Goal: Information Seeking & Learning: Learn about a topic

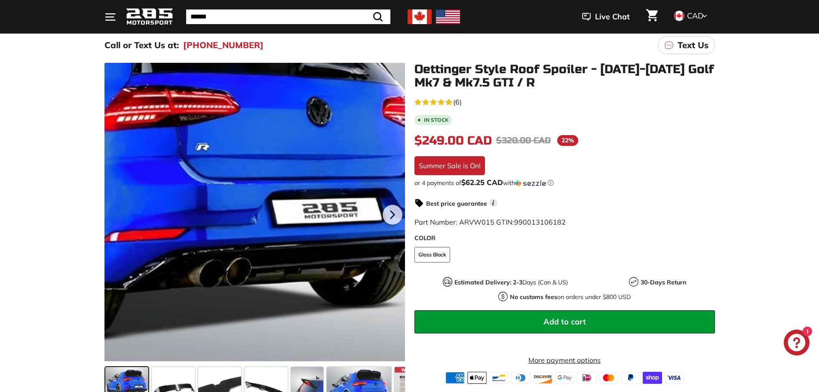
scroll to position [143, 0]
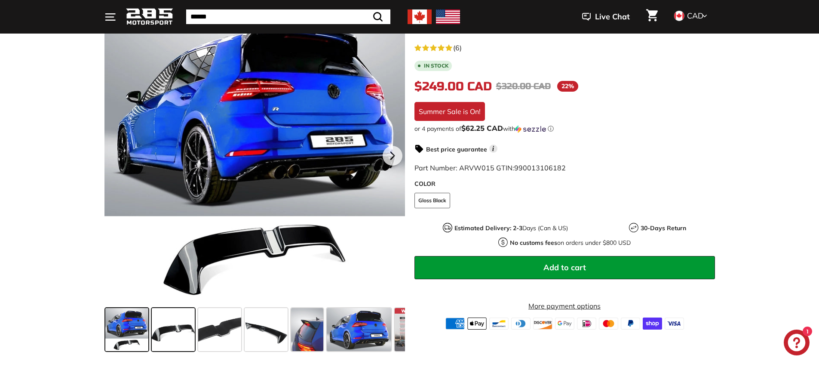
click at [172, 335] on span at bounding box center [173, 329] width 43 height 43
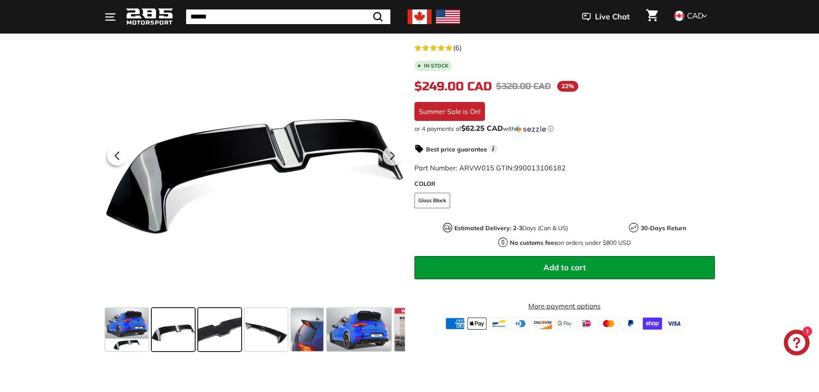
click at [224, 331] on span at bounding box center [219, 329] width 43 height 43
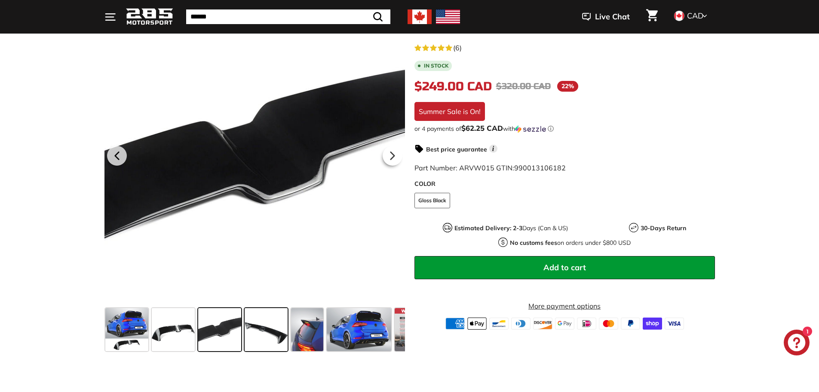
click at [266, 332] on span at bounding box center [266, 329] width 43 height 43
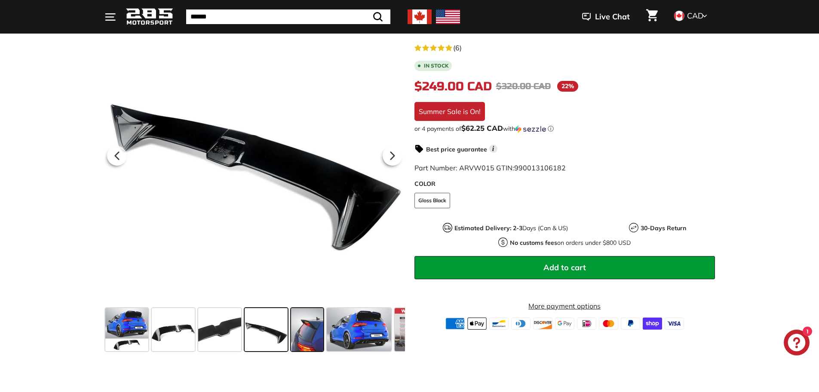
click at [309, 334] on span at bounding box center [307, 329] width 32 height 43
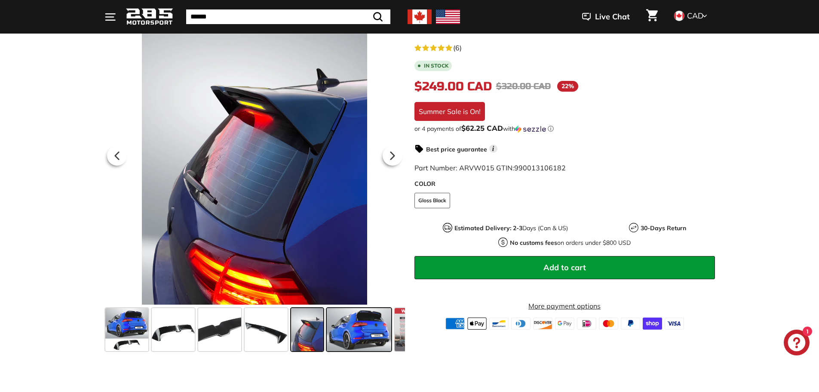
click at [370, 338] on span at bounding box center [359, 329] width 64 height 43
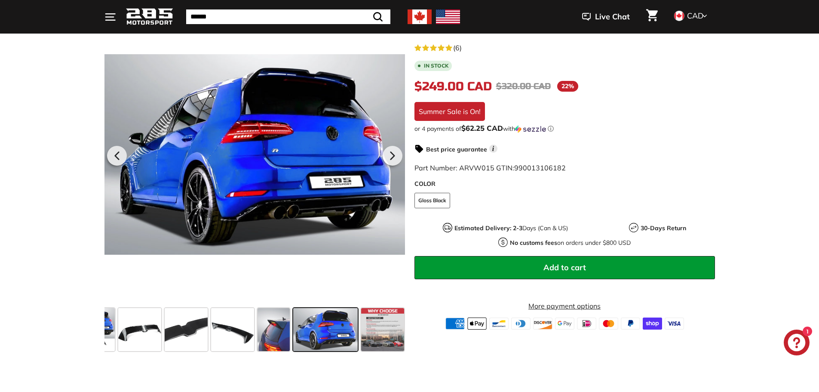
scroll to position [0, 34]
click at [371, 338] on span at bounding box center [381, 329] width 43 height 43
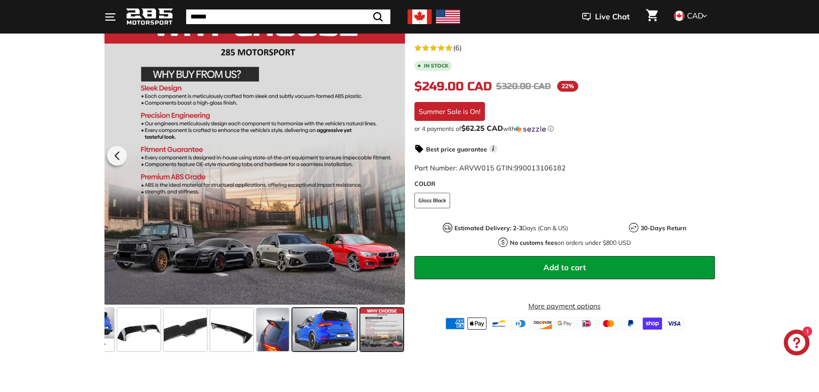
click at [316, 329] on span at bounding box center [324, 329] width 64 height 43
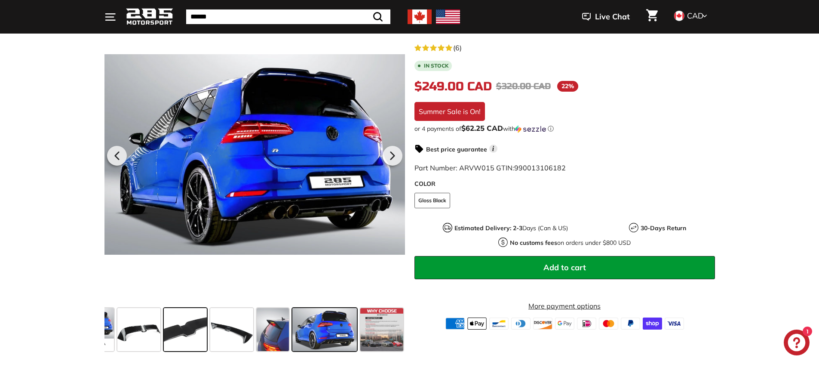
click at [206, 333] on span at bounding box center [185, 329] width 43 height 43
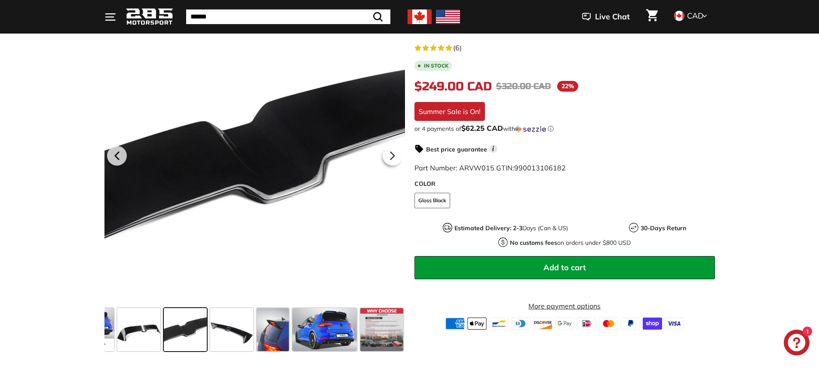
click at [177, 332] on span at bounding box center [185, 329] width 43 height 43
click at [229, 329] on span at bounding box center [231, 329] width 43 height 43
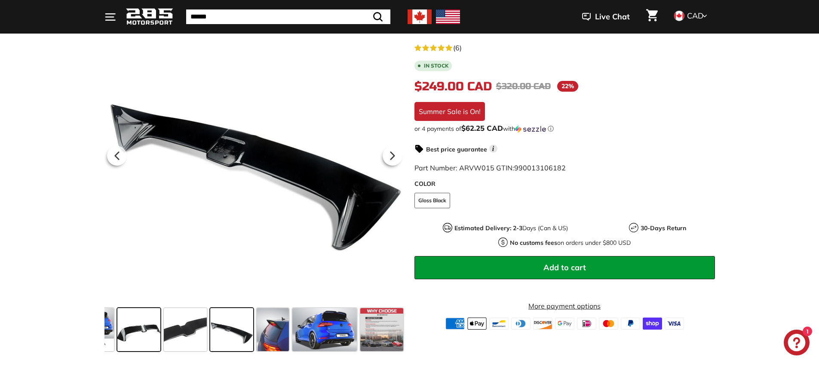
click at [153, 333] on span at bounding box center [138, 329] width 43 height 43
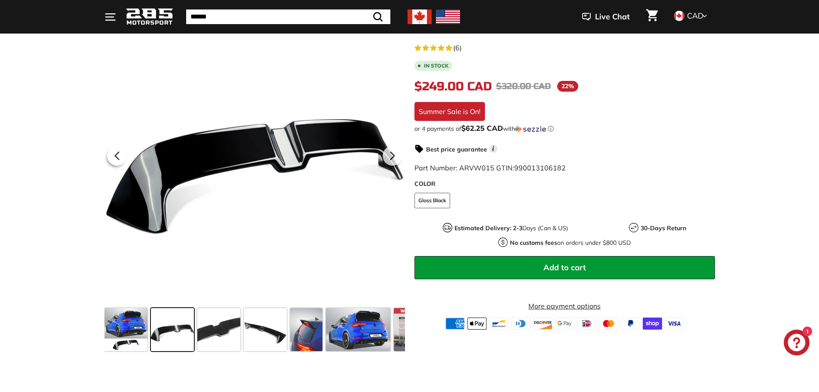
scroll to position [0, 0]
click at [121, 338] on span at bounding box center [126, 329] width 43 height 43
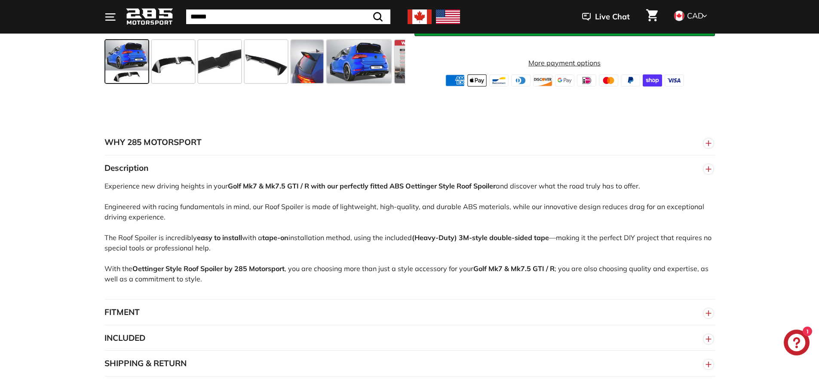
scroll to position [430, 0]
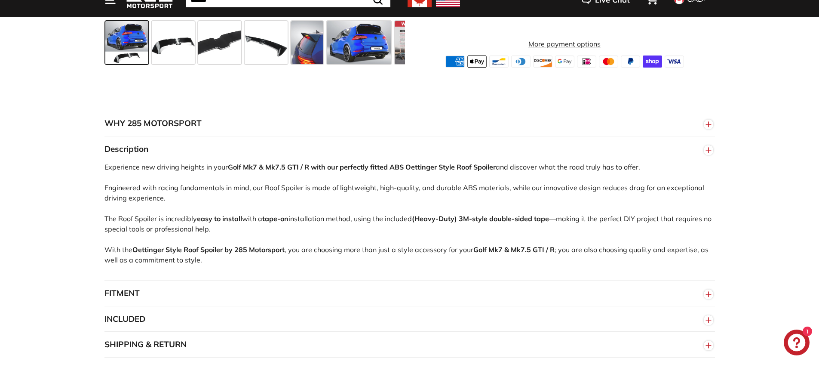
click at [177, 290] on button "FITMENT" at bounding box center [409, 293] width 611 height 26
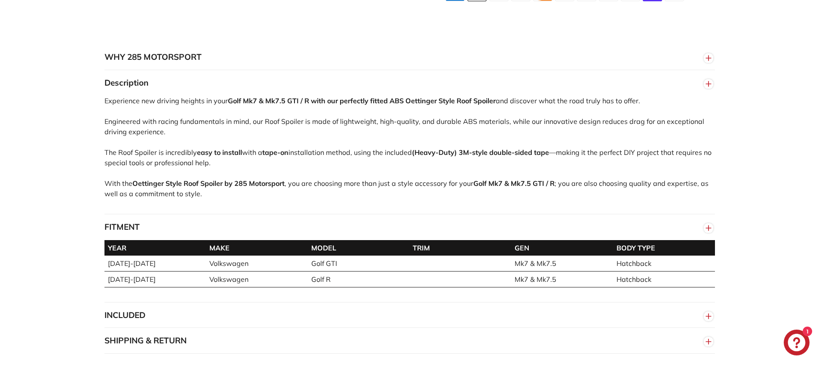
scroll to position [573, 0]
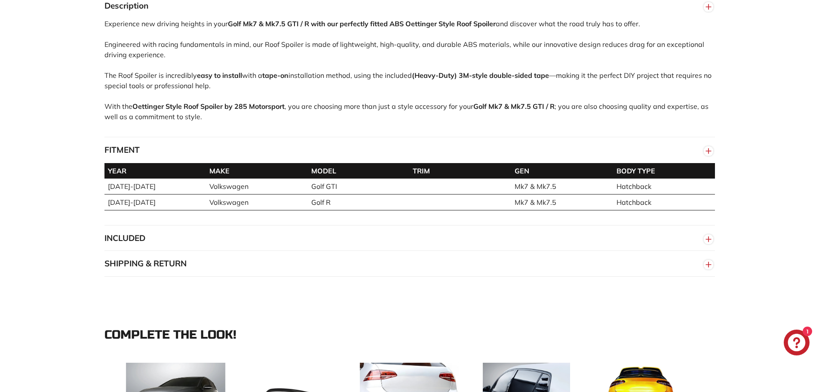
click at [289, 232] on button "INCLUDED" at bounding box center [409, 238] width 611 height 26
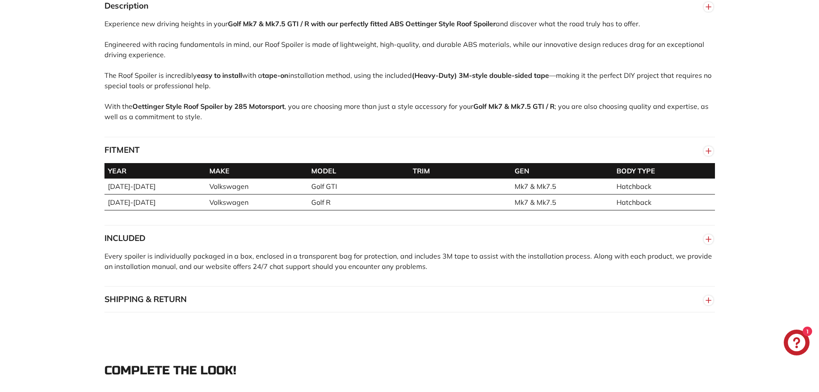
click at [360, 317] on div "WHY 285 MOTORSPORT «We bring more to the table than our competitors and we’re c…" at bounding box center [409, 140] width 819 height 396
click at [359, 303] on button "SHIPPING & RETURN" at bounding box center [409, 299] width 611 height 26
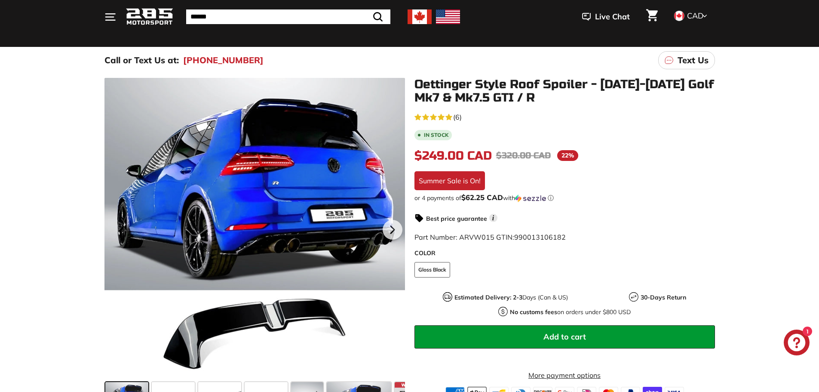
scroll to position [0, 0]
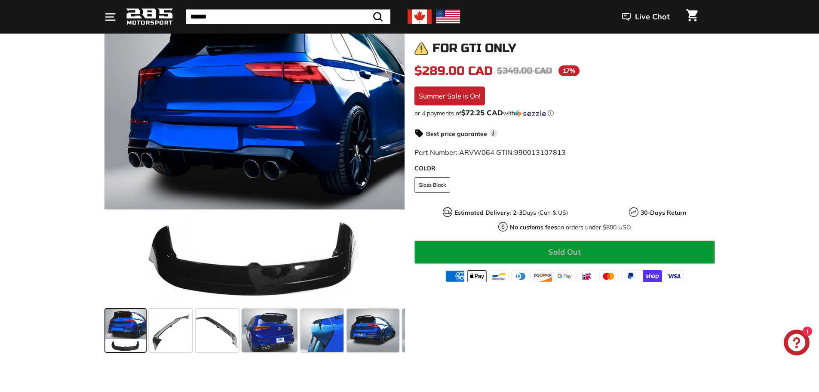
scroll to position [215, 0]
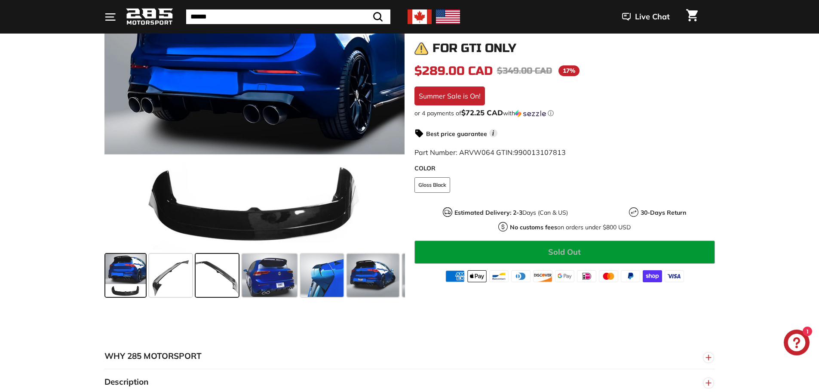
click at [236, 276] on span at bounding box center [217, 275] width 43 height 43
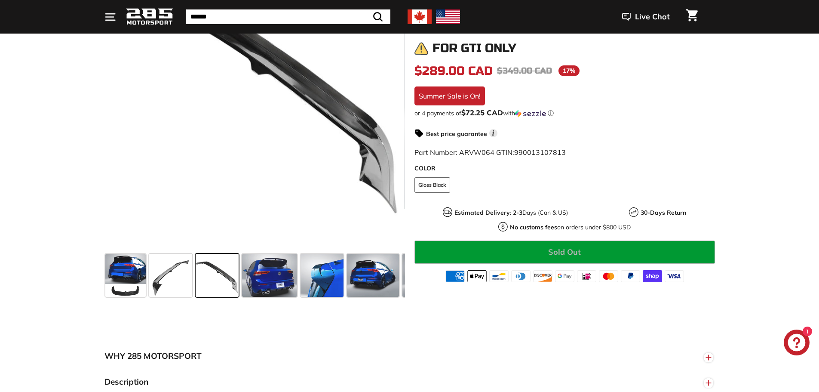
click at [92, 285] on div ".cls-1{fill:none;stroke:#000;stroke-miterlimit:10;stroke-width:2px} .cls-1{fill…" at bounding box center [409, 116] width 645 height 368
click at [120, 288] on span at bounding box center [125, 275] width 40 height 43
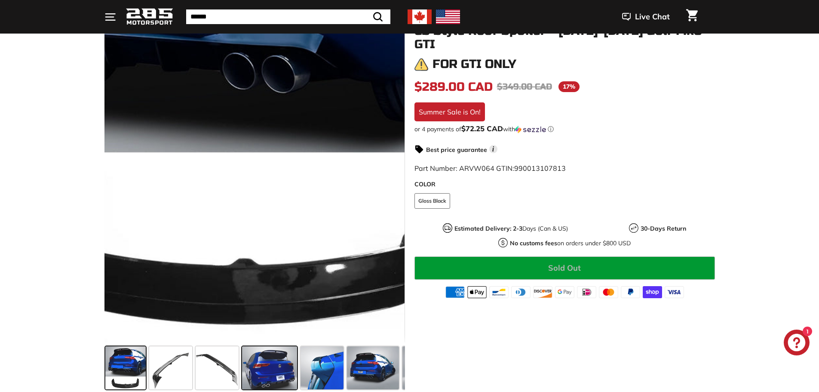
scroll to position [143, 0]
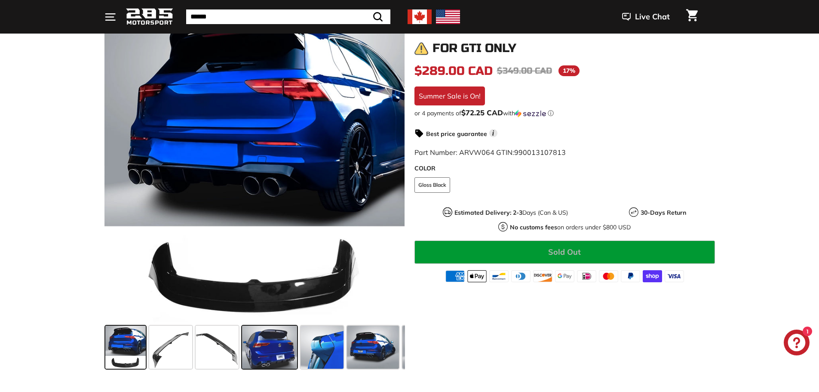
click at [289, 350] on span at bounding box center [269, 347] width 55 height 43
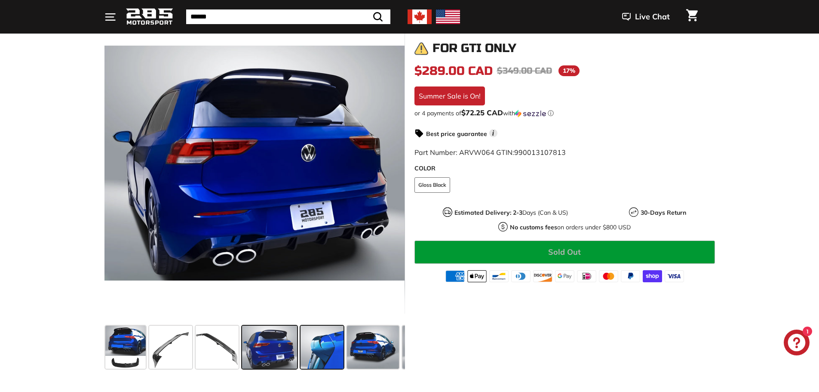
click at [319, 351] on span at bounding box center [322, 347] width 43 height 43
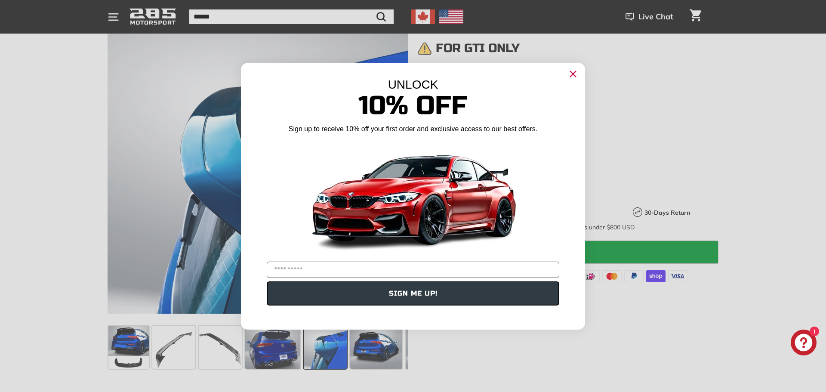
click at [578, 72] on circle "Close dialog" at bounding box center [572, 73] width 13 height 13
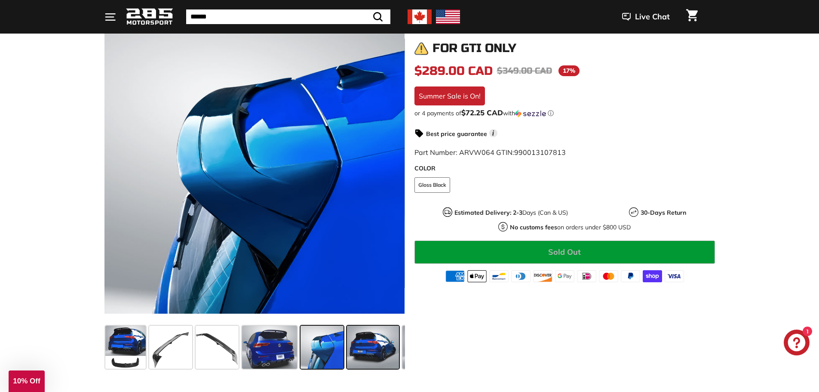
click at [368, 352] on span at bounding box center [373, 347] width 52 height 43
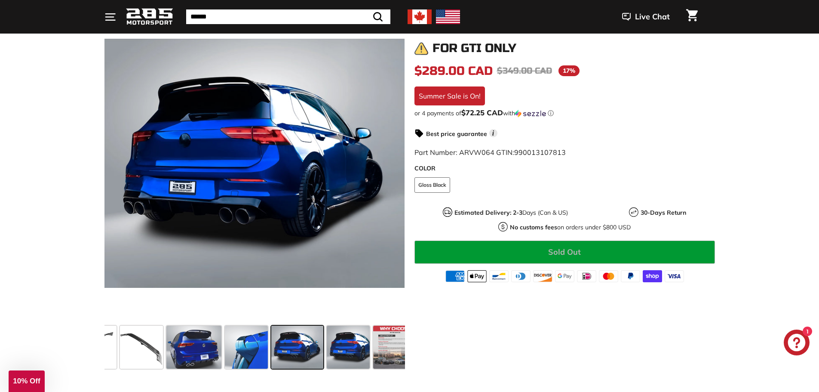
scroll to position [0, 89]
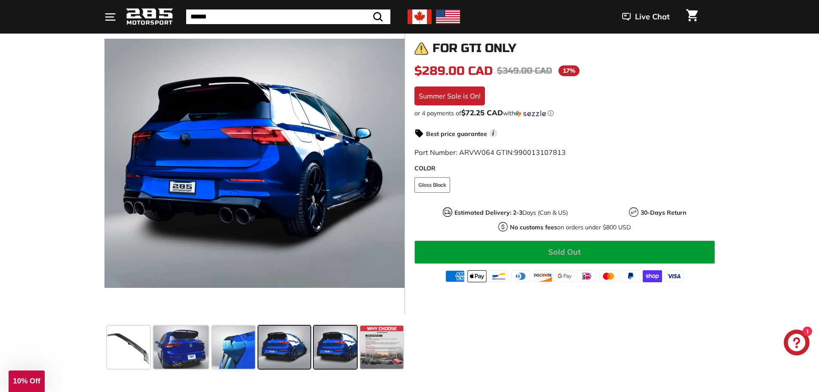
click at [317, 350] on span at bounding box center [335, 347] width 43 height 43
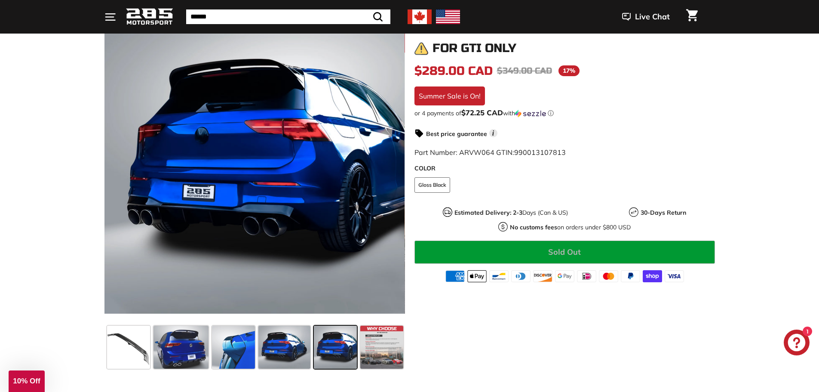
click at [344, 350] on span at bounding box center [335, 347] width 43 height 43
click at [358, 354] on div at bounding box center [335, 347] width 46 height 46
click at [364, 356] on span at bounding box center [381, 347] width 43 height 43
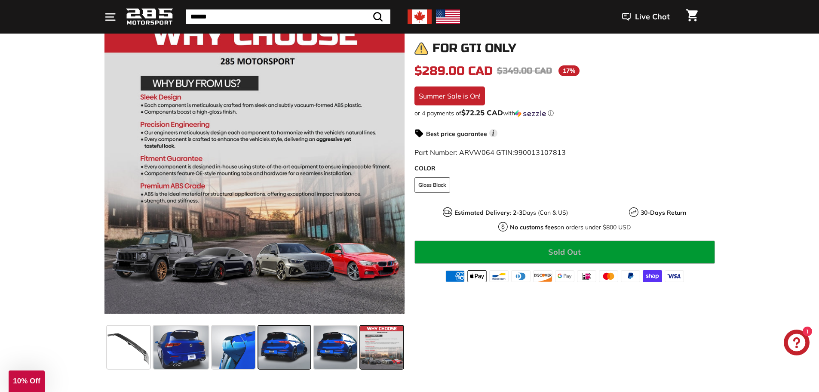
click at [271, 356] on span at bounding box center [284, 347] width 52 height 43
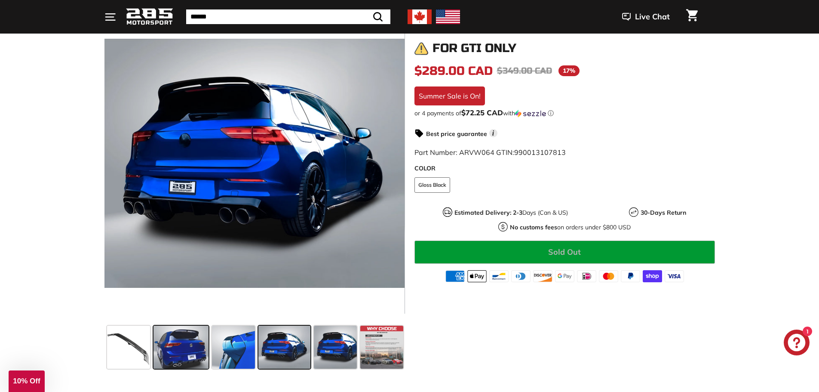
click at [197, 347] on span at bounding box center [181, 347] width 55 height 43
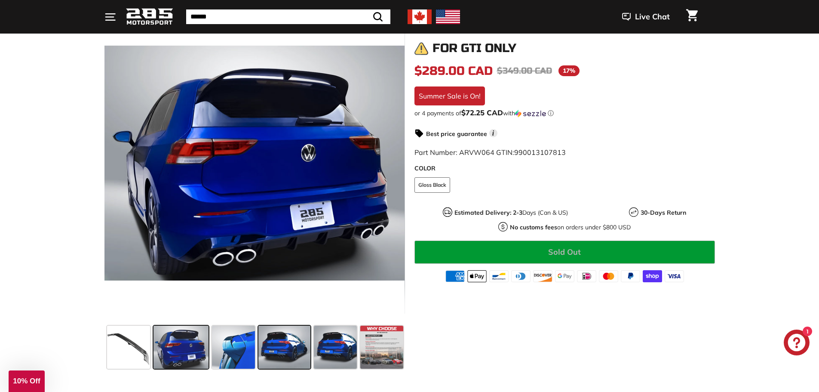
click at [271, 344] on span at bounding box center [284, 347] width 52 height 43
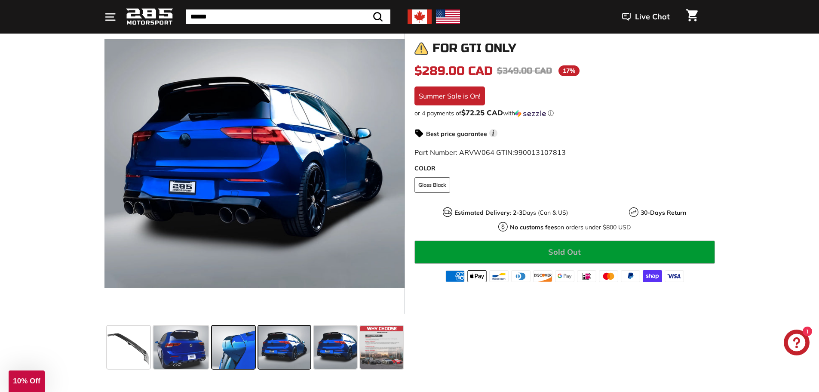
click at [233, 348] on span at bounding box center [233, 347] width 43 height 43
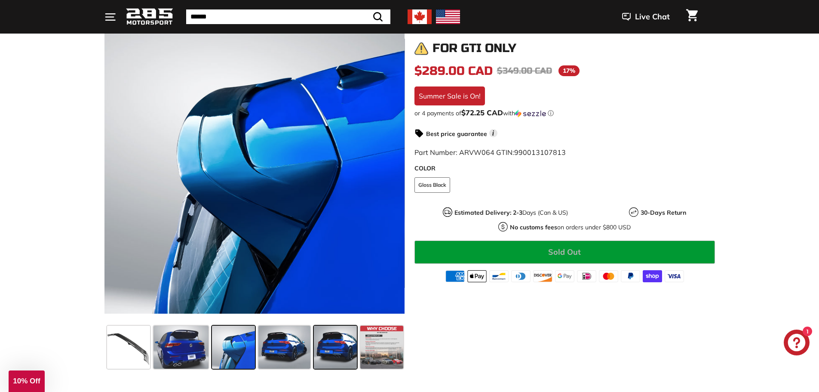
click at [330, 350] on span at bounding box center [335, 347] width 43 height 43
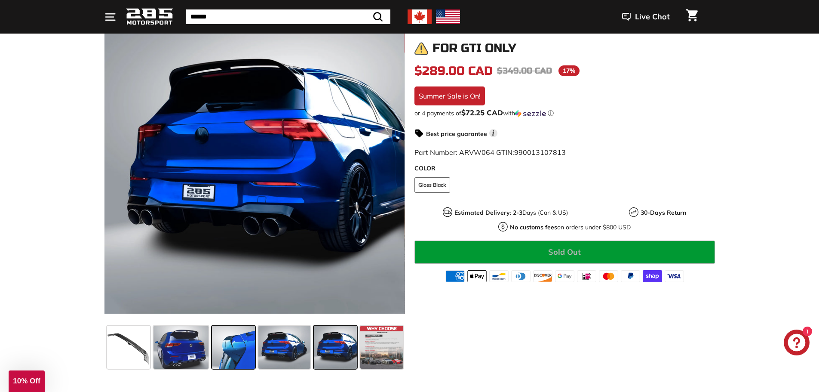
click at [244, 349] on span at bounding box center [233, 347] width 43 height 43
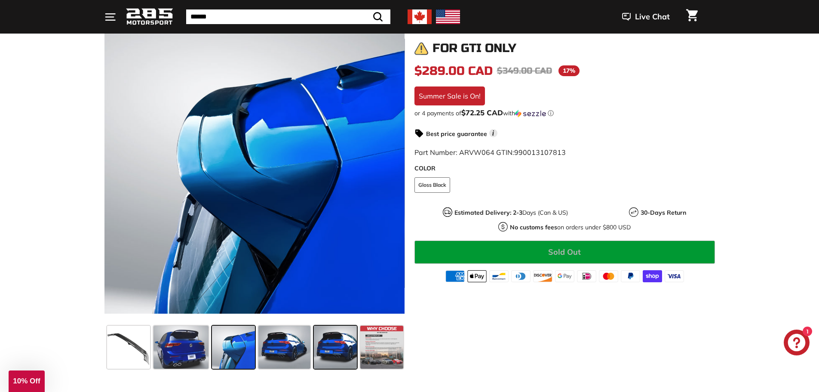
click at [349, 353] on span at bounding box center [335, 347] width 43 height 43
